Goal: Task Accomplishment & Management: Manage account settings

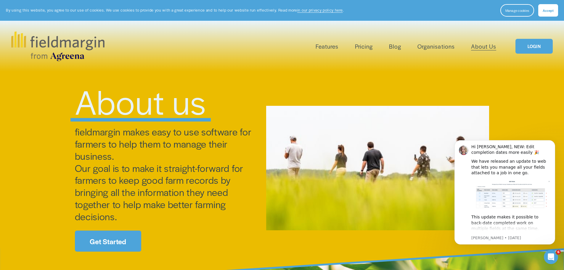
click at [481, 46] on link "About Us" at bounding box center [483, 46] width 25 height 10
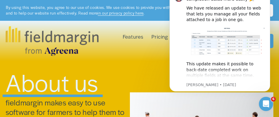
click at [11, 75] on span "About us" at bounding box center [52, 81] width 93 height 33
drag, startPoint x: 11, startPoint y: 75, endPoint x: 0, endPoint y: 85, distance: 15.1
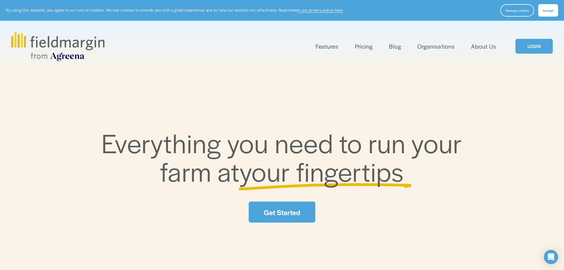
click at [538, 47] on link "LOGIN" at bounding box center [534, 46] width 37 height 15
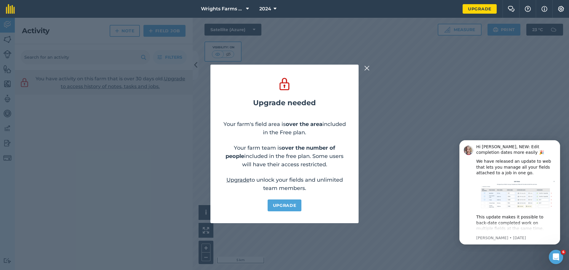
click at [431, 190] on div "Upgrade needed Your farm's field area is over the area included in the Free pla…" at bounding box center [284, 144] width 569 height 252
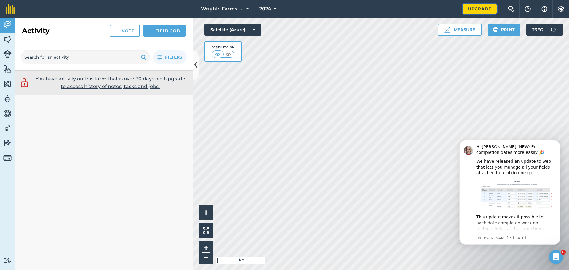
click at [482, 10] on link "Upgrade" at bounding box center [479, 8] width 34 height 9
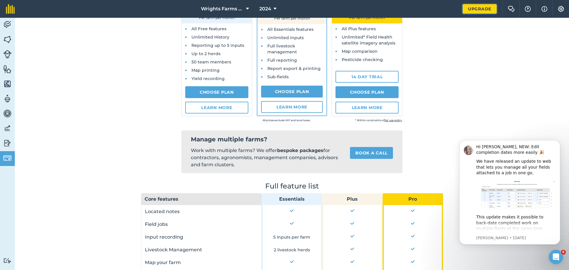
scroll to position [148, 0]
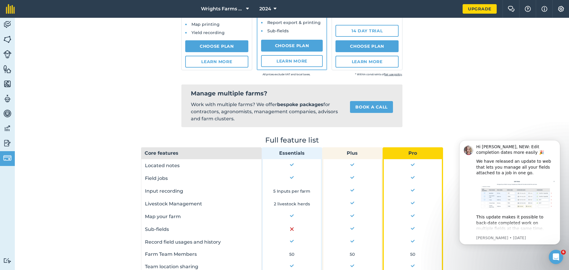
click at [503, 77] on div "Farm : Wrights Farms Contracting Your Plan: Free plan Save up to £89.98 on the …" at bounding box center [292, 193] width 554 height 618
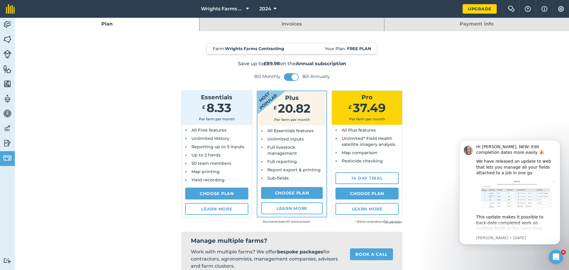
scroll to position [0, 0]
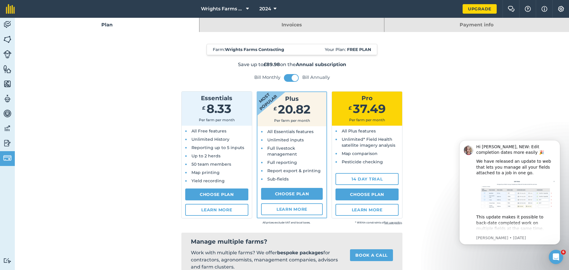
click at [311, 78] on label "Bill Annually" at bounding box center [316, 77] width 28 height 6
radio input "true"
click at [311, 78] on label "Bill Annually" at bounding box center [316, 77] width 28 height 6
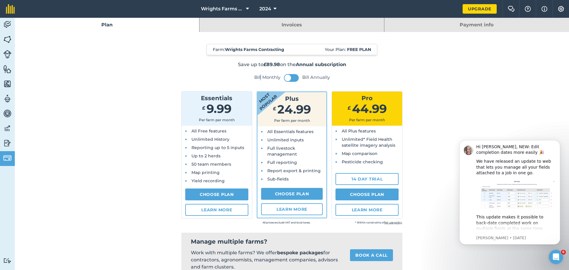
click at [258, 76] on label "Bill Monthly" at bounding box center [267, 77] width 26 height 6
click at [310, 77] on label "Bill Annually" at bounding box center [316, 77] width 28 height 6
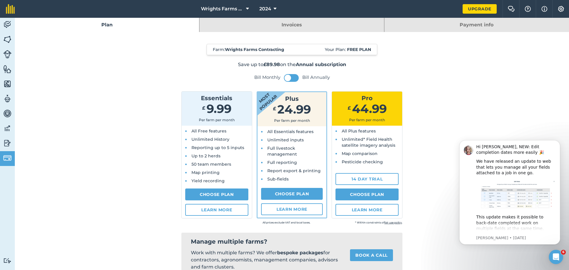
click at [310, 77] on label "Bill Annually" at bounding box center [316, 77] width 28 height 6
click at [322, 78] on label "Bill Annually" at bounding box center [316, 77] width 28 height 6
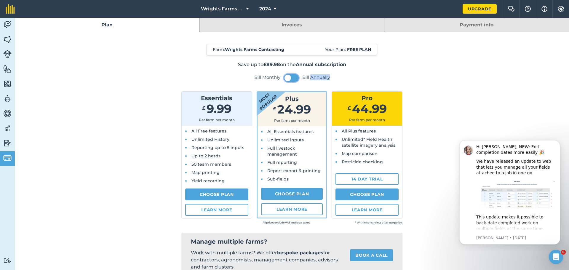
drag, startPoint x: 287, startPoint y: 79, endPoint x: 299, endPoint y: 77, distance: 12.3
click at [300, 77] on div "Bill Monthly Bill Annually" at bounding box center [292, 78] width 302 height 8
drag, startPoint x: 283, startPoint y: 78, endPoint x: 304, endPoint y: 79, distance: 21.4
click at [304, 79] on div "Bill Monthly Bill Annually" at bounding box center [292, 78] width 302 height 8
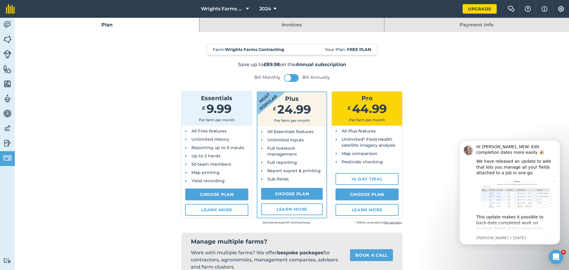
click at [397, 241] on section "Manage multiple farms? Work with multiple farms? We offer bespoke packages for …" at bounding box center [291, 253] width 221 height 43
drag, startPoint x: 395, startPoint y: 241, endPoint x: 361, endPoint y: 241, distance: 34.1
click at [380, 241] on section "Manage multiple farms? Work with multiple farms? We offer bespoke packages for …" at bounding box center [291, 253] width 221 height 43
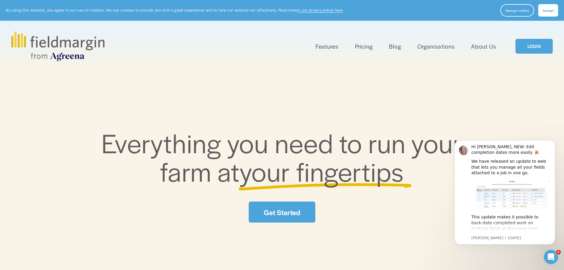
click at [535, 46] on link "LOGIN" at bounding box center [534, 46] width 37 height 15
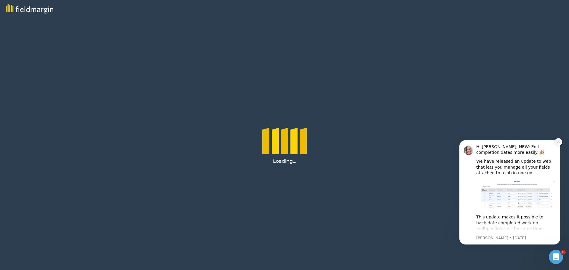
click at [558, 141] on icon "Dismiss notification" at bounding box center [557, 141] width 3 height 3
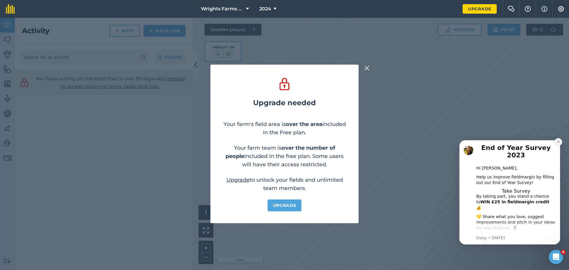
click at [558, 141] on icon "Dismiss notification" at bounding box center [558, 142] width 2 height 2
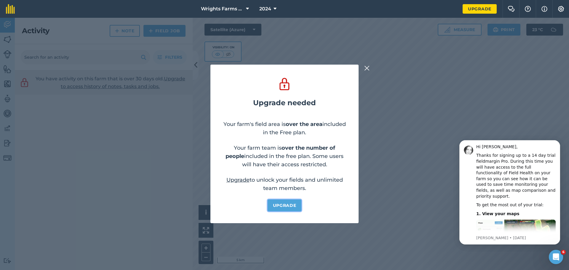
click at [282, 205] on link "Upgrade" at bounding box center [284, 205] width 34 height 12
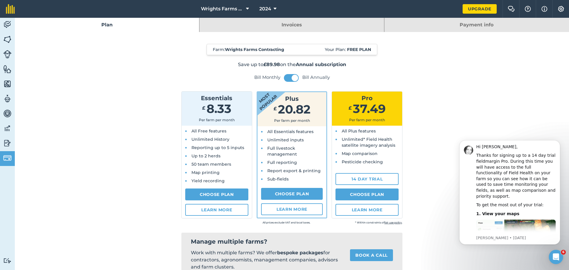
click at [292, 25] on link "Invoices" at bounding box center [291, 25] width 184 height 14
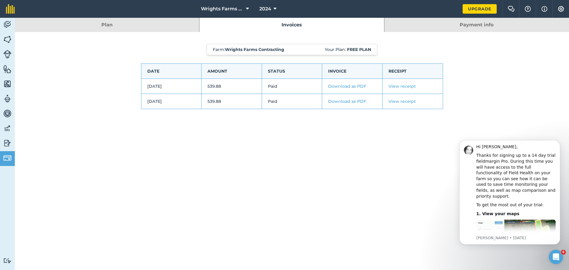
click at [341, 88] on link "Download as PDF" at bounding box center [347, 86] width 38 height 5
click at [559, 141] on icon "Dismiss notification" at bounding box center [557, 141] width 3 height 3
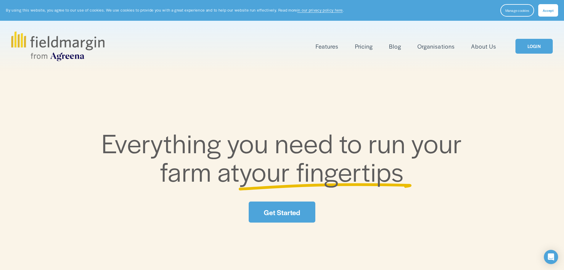
click at [537, 47] on link "LOGIN" at bounding box center [534, 46] width 37 height 15
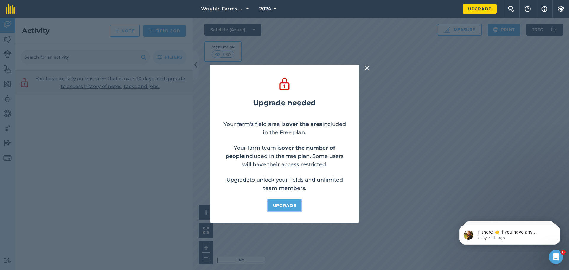
click at [282, 206] on link "Upgrade" at bounding box center [284, 205] width 34 height 12
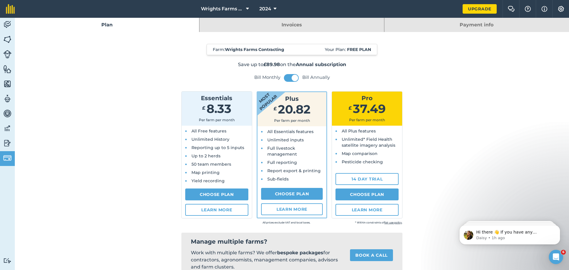
click at [111, 26] on link "Plan" at bounding box center [107, 25] width 184 height 14
click at [110, 25] on link "Plan" at bounding box center [107, 25] width 184 height 14
click at [107, 25] on link "Plan" at bounding box center [107, 25] width 184 height 14
click at [104, 25] on link "Plan" at bounding box center [107, 25] width 184 height 14
click at [105, 25] on link "Plan" at bounding box center [107, 25] width 184 height 14
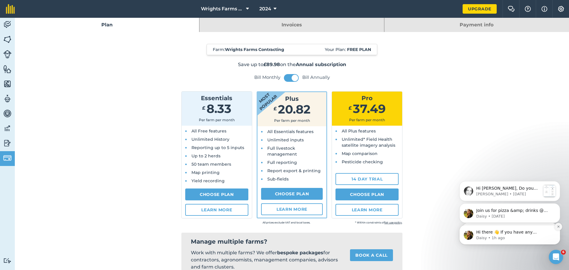
click at [558, 226] on icon "Dismiss notification" at bounding box center [557, 226] width 3 height 3
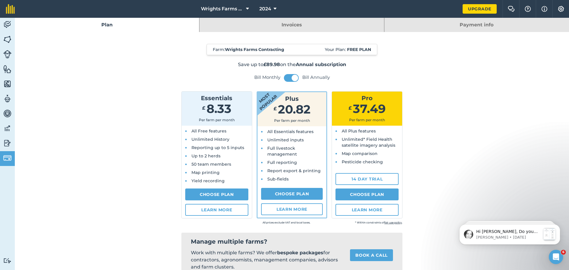
click at [107, 25] on link "Plan" at bounding box center [107, 25] width 184 height 14
click at [110, 25] on link "Plan" at bounding box center [107, 25] width 184 height 14
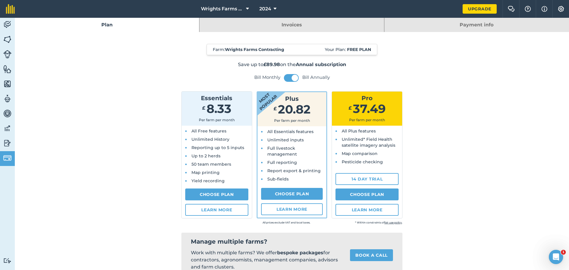
click at [105, 25] on link "Plan" at bounding box center [107, 25] width 184 height 14
click at [4, 158] on img at bounding box center [7, 158] width 8 height 8
click at [7, 144] on img at bounding box center [7, 143] width 8 height 9
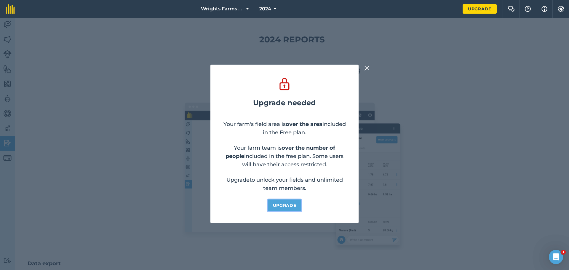
click at [285, 206] on link "Upgrade" at bounding box center [284, 205] width 34 height 12
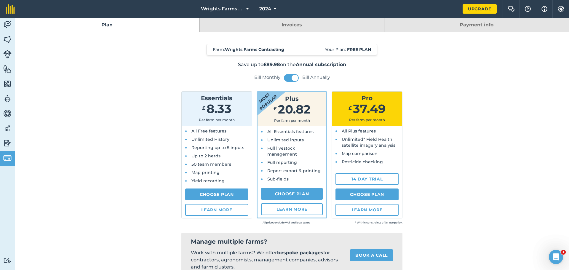
drag, startPoint x: 405, startPoint y: 241, endPoint x: 449, endPoint y: 240, distance: 43.9
click at [555, 254] on icon "Open Intercom Messenger" at bounding box center [555, 255] width 4 height 5
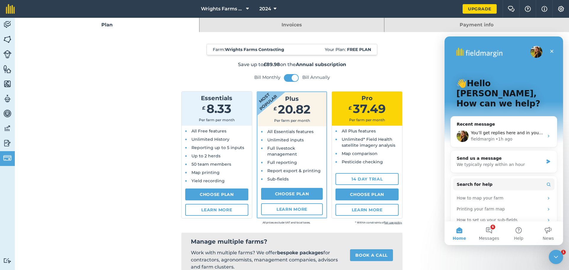
click at [459, 229] on button "Home" at bounding box center [459, 233] width 30 height 24
click at [109, 25] on link "Plan" at bounding box center [107, 25] width 184 height 14
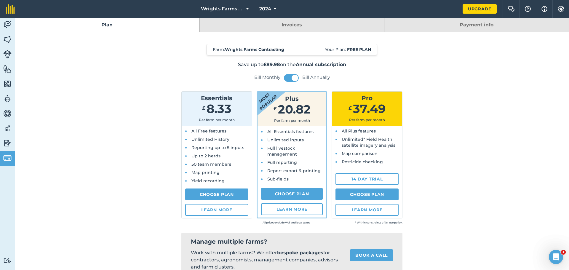
click at [105, 25] on link "Plan" at bounding box center [107, 25] width 184 height 14
click at [247, 8] on icon at bounding box center [247, 8] width 3 height 7
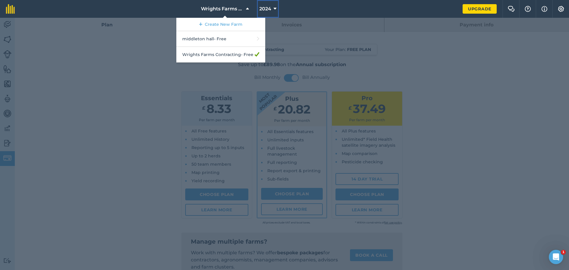
click at [275, 8] on icon at bounding box center [274, 8] width 3 height 7
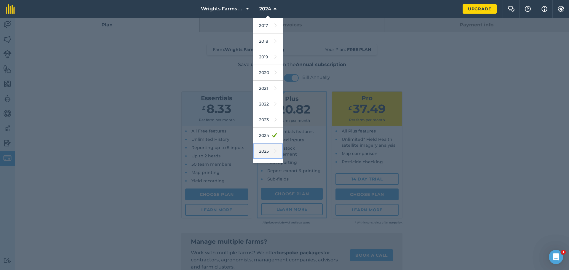
click at [267, 153] on link "2025" at bounding box center [268, 151] width 30 height 16
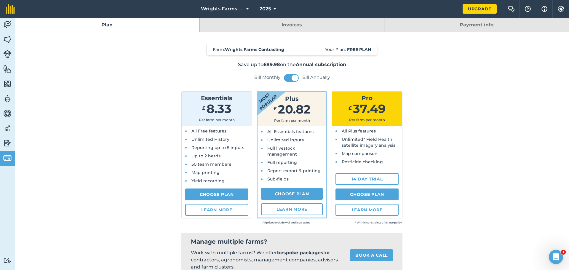
click at [108, 25] on link "Plan" at bounding box center [107, 25] width 184 height 14
click at [109, 25] on link "Plan" at bounding box center [107, 25] width 184 height 14
click at [291, 25] on link "Invoices" at bounding box center [291, 25] width 184 height 14
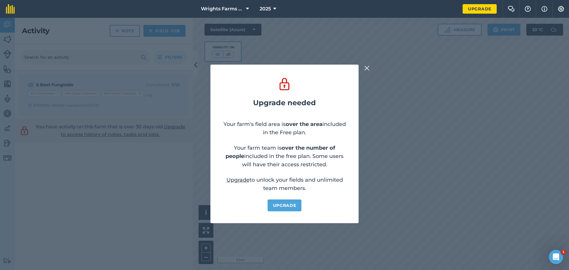
click at [367, 68] on img at bounding box center [366, 68] width 5 height 7
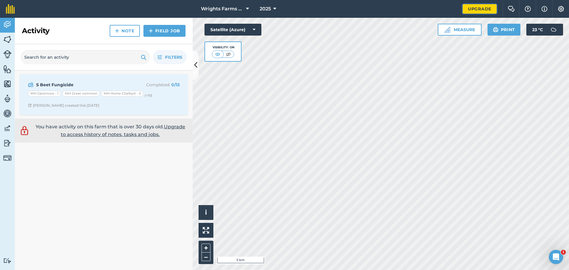
click at [479, 9] on link "Upgrade" at bounding box center [479, 8] width 34 height 9
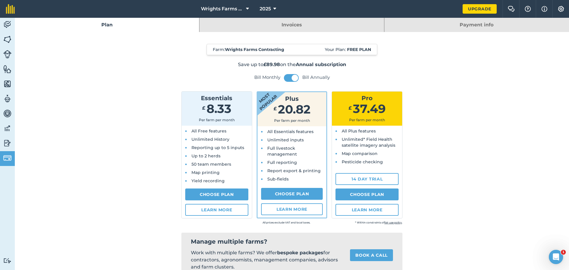
click at [106, 24] on link "Plan" at bounding box center [107, 25] width 184 height 14
click at [106, 25] on link "Plan" at bounding box center [107, 25] width 184 height 14
click at [479, 10] on link "Upgrade" at bounding box center [479, 8] width 34 height 9
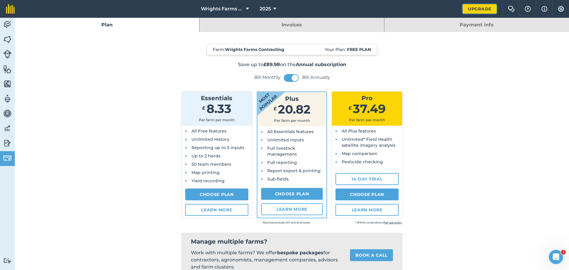
click at [479, 10] on link "Upgrade" at bounding box center [479, 8] width 34 height 9
click at [473, 8] on link "Upgrade" at bounding box center [479, 8] width 34 height 9
drag, startPoint x: 472, startPoint y: 8, endPoint x: 467, endPoint y: 10, distance: 5.4
click at [467, 10] on link "Upgrade" at bounding box center [479, 8] width 34 height 9
click at [105, 25] on link "Plan" at bounding box center [107, 25] width 184 height 14
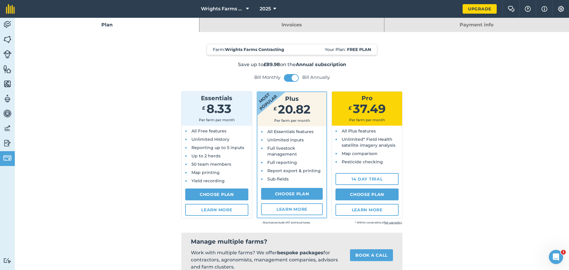
click at [105, 25] on link "Plan" at bounding box center [107, 25] width 184 height 14
click at [11, 10] on img at bounding box center [10, 8] width 9 height 9
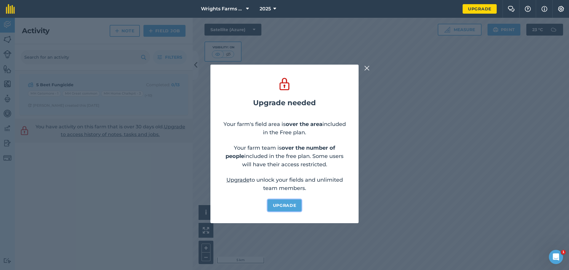
click at [289, 207] on link "Upgrade" at bounding box center [284, 205] width 34 height 12
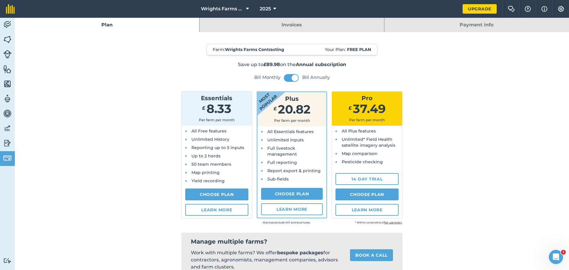
click at [103, 23] on link "Plan" at bounding box center [107, 25] width 184 height 14
click at [543, 9] on img at bounding box center [544, 8] width 6 height 7
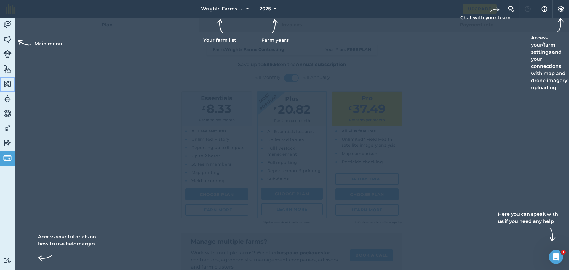
click at [7, 86] on img at bounding box center [7, 83] width 8 height 9
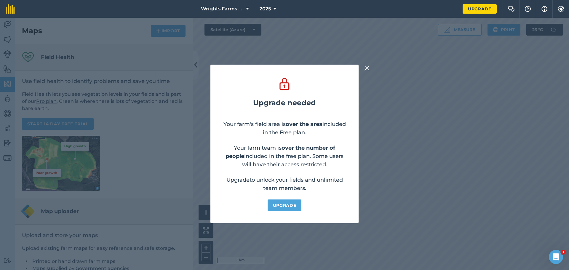
click at [366, 68] on img at bounding box center [366, 68] width 5 height 7
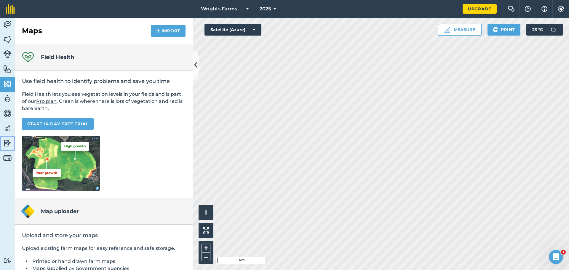
click at [5, 143] on img at bounding box center [7, 143] width 8 height 9
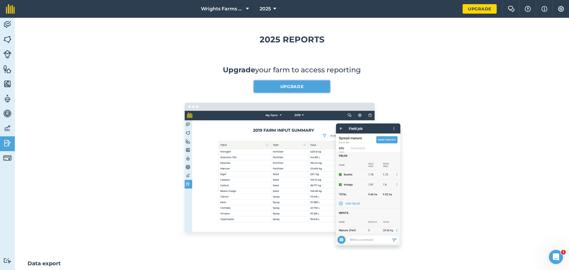
click at [288, 87] on link "Upgrade" at bounding box center [292, 87] width 76 height 12
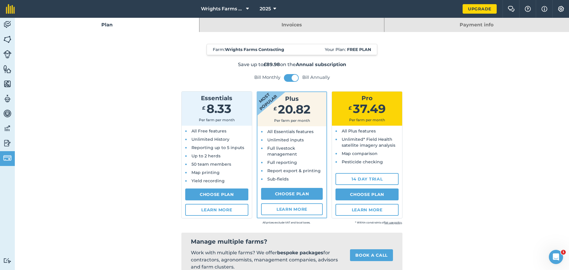
click at [106, 26] on link "Plan" at bounding box center [107, 25] width 184 height 14
click at [293, 26] on link "Invoices" at bounding box center [291, 25] width 184 height 14
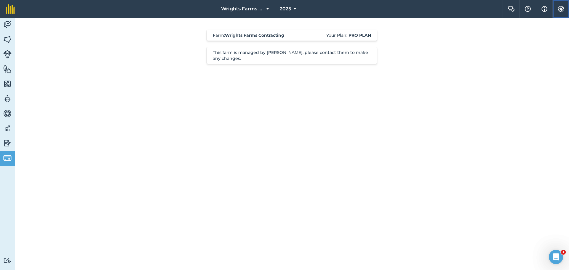
click at [561, 8] on img at bounding box center [560, 9] width 7 height 6
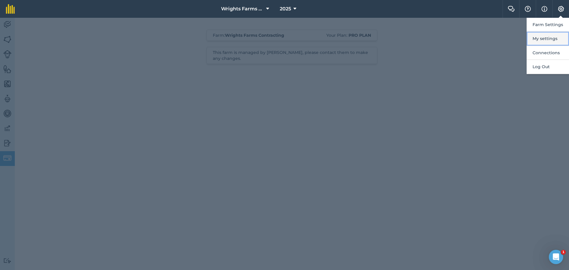
click at [550, 40] on button "My settings" at bounding box center [547, 39] width 42 height 14
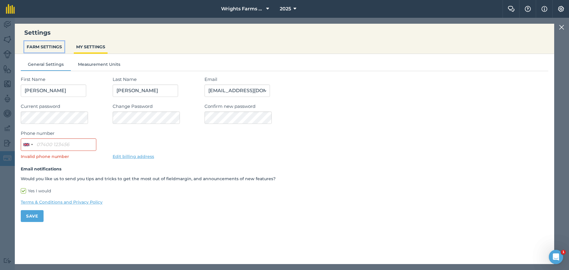
click at [43, 47] on button "FARM SETTINGS" at bounding box center [44, 46] width 40 height 11
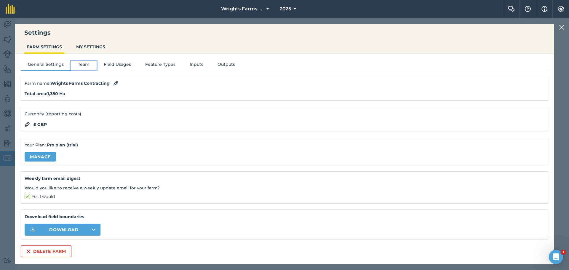
click at [81, 65] on button "Team" at bounding box center [84, 65] width 26 height 9
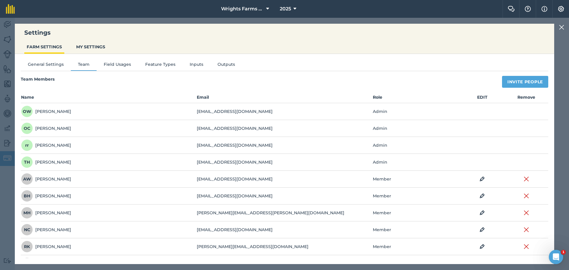
click at [520, 161] on td at bounding box center [526, 162] width 44 height 17
click at [521, 161] on td at bounding box center [526, 162] width 44 height 17
click at [521, 98] on th "Remove" at bounding box center [526, 98] width 44 height 9
click at [525, 163] on td at bounding box center [526, 162] width 44 height 17
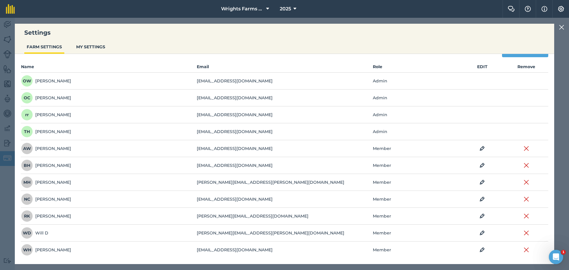
scroll to position [31, 0]
click at [523, 248] on img at bounding box center [525, 249] width 5 height 7
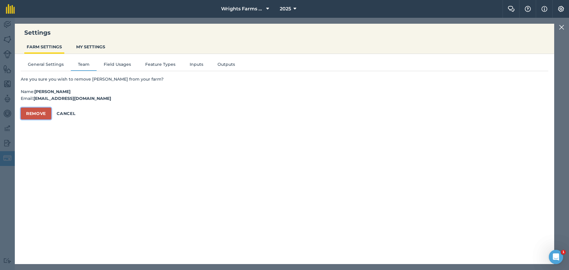
click at [36, 113] on button "Remove" at bounding box center [36, 113] width 31 height 12
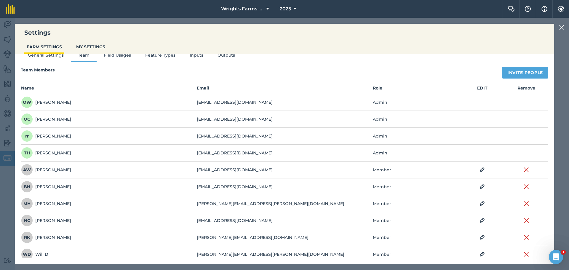
scroll to position [14, 0]
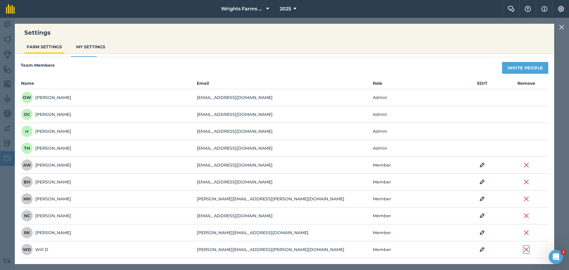
click at [523, 250] on img at bounding box center [525, 249] width 5 height 7
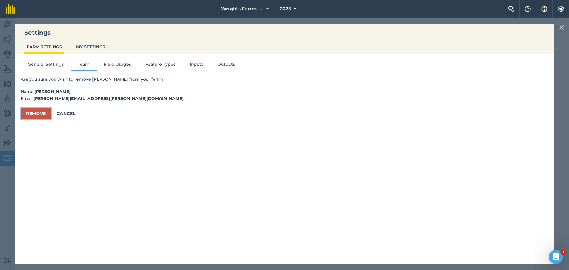
click at [34, 115] on button "Remove" at bounding box center [36, 113] width 31 height 12
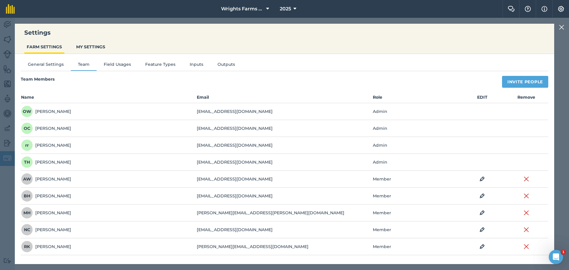
click at [30, 162] on span "TH" at bounding box center [27, 162] width 12 height 12
click at [84, 64] on button "Team" at bounding box center [84, 65] width 26 height 9
click at [56, 66] on button "General Settings" at bounding box center [46, 65] width 50 height 9
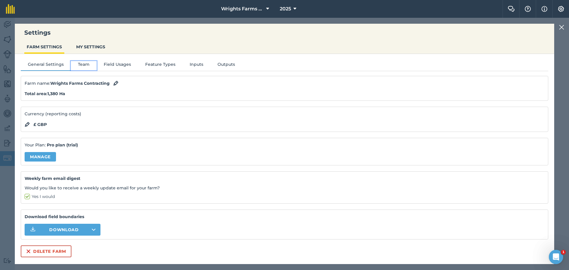
click at [84, 65] on button "Team" at bounding box center [84, 65] width 26 height 9
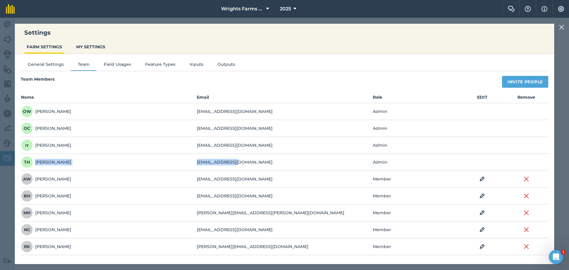
drag, startPoint x: 192, startPoint y: 158, endPoint x: 237, endPoint y: 165, distance: 46.0
click at [0, 0] on tr "TH [PERSON_NAME] [EMAIL_ADDRESS][DOMAIN_NAME] Admin" at bounding box center [0, 0] width 0 height 0
click at [526, 162] on td at bounding box center [526, 162] width 44 height 17
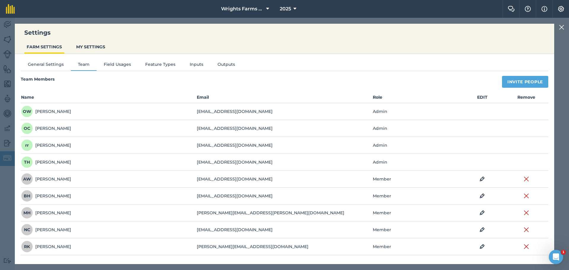
click at [481, 97] on th "EDIT" at bounding box center [482, 98] width 44 height 9
drag, startPoint x: 45, startPoint y: 161, endPoint x: 273, endPoint y: 163, distance: 228.6
click at [0, 0] on tr "TH [PERSON_NAME] [EMAIL_ADDRESS][DOMAIN_NAME] Admin" at bounding box center [0, 0] width 0 height 0
drag, startPoint x: 30, startPoint y: 160, endPoint x: 108, endPoint y: 163, distance: 77.6
click at [108, 163] on td "TH [PERSON_NAME]" at bounding box center [109, 162] width 176 height 17
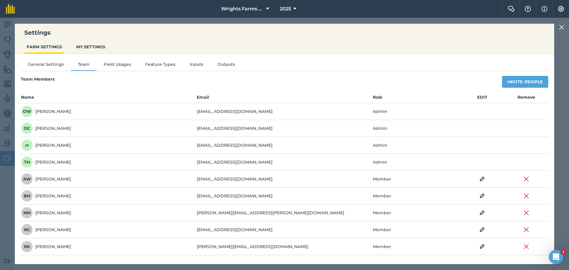
drag, startPoint x: 35, startPoint y: 161, endPoint x: 72, endPoint y: 163, distance: 36.5
click at [72, 163] on td "TH [PERSON_NAME]" at bounding box center [109, 162] width 176 height 17
drag, startPoint x: 237, startPoint y: 163, endPoint x: 175, endPoint y: 162, distance: 61.9
click at [0, 0] on tr "TH [PERSON_NAME] [EMAIL_ADDRESS][DOMAIN_NAME] Admin" at bounding box center [0, 0] width 0 height 0
click at [481, 98] on th "EDIT" at bounding box center [482, 98] width 44 height 9
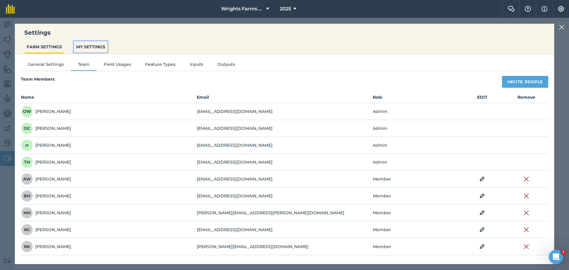
click at [91, 47] on button "MY SETTINGS" at bounding box center [91, 46] width 34 height 11
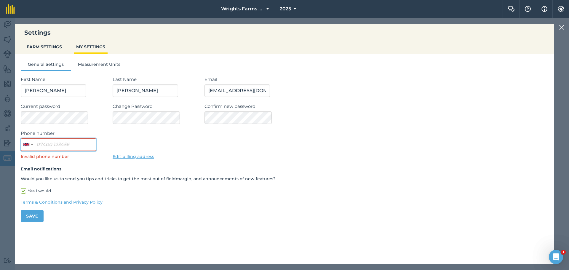
click at [39, 145] on input "Phone number" at bounding box center [59, 144] width 76 height 12
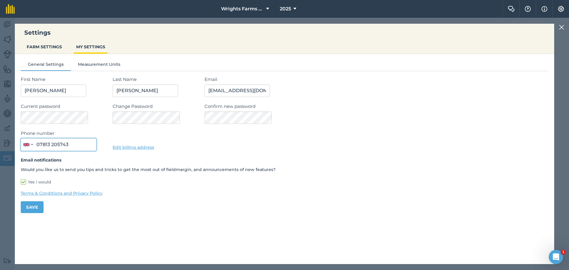
type input "07813 205743"
click at [131, 148] on link "Edit billing address" at bounding box center [133, 147] width 41 height 5
